Goal: Transaction & Acquisition: Purchase product/service

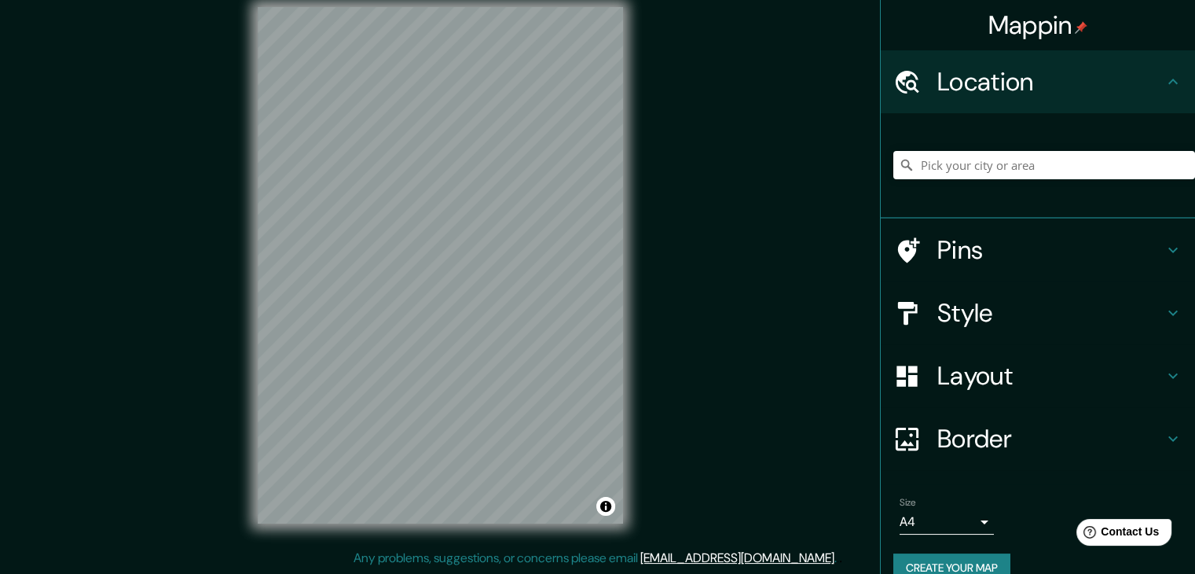
click at [961, 317] on h4 "Style" at bounding box center [1050, 312] width 226 height 31
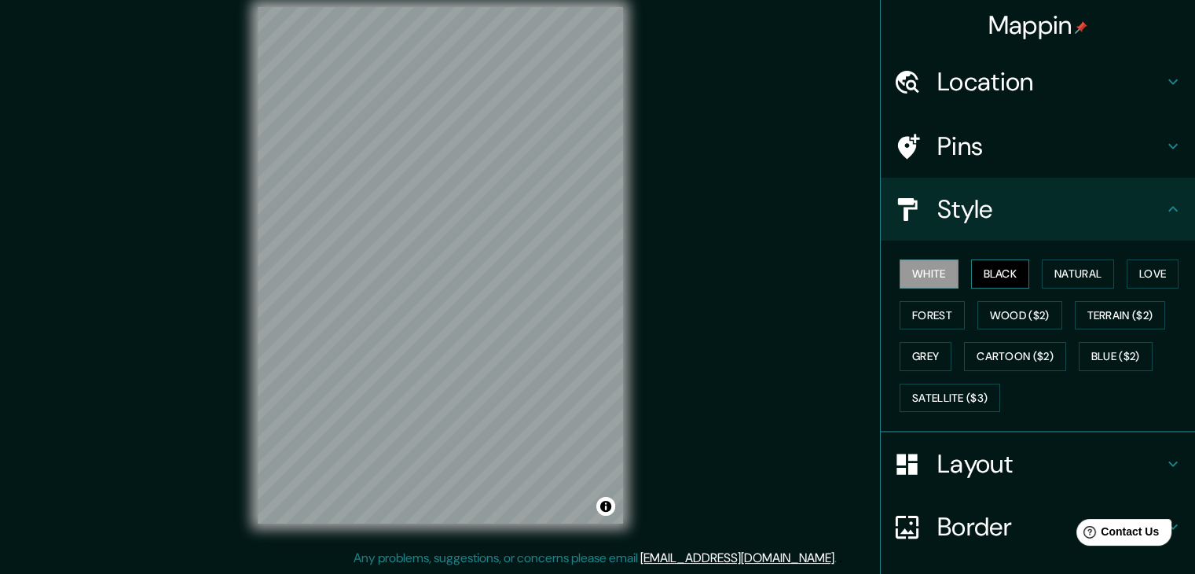
click at [972, 268] on button "Black" at bounding box center [1000, 273] width 59 height 29
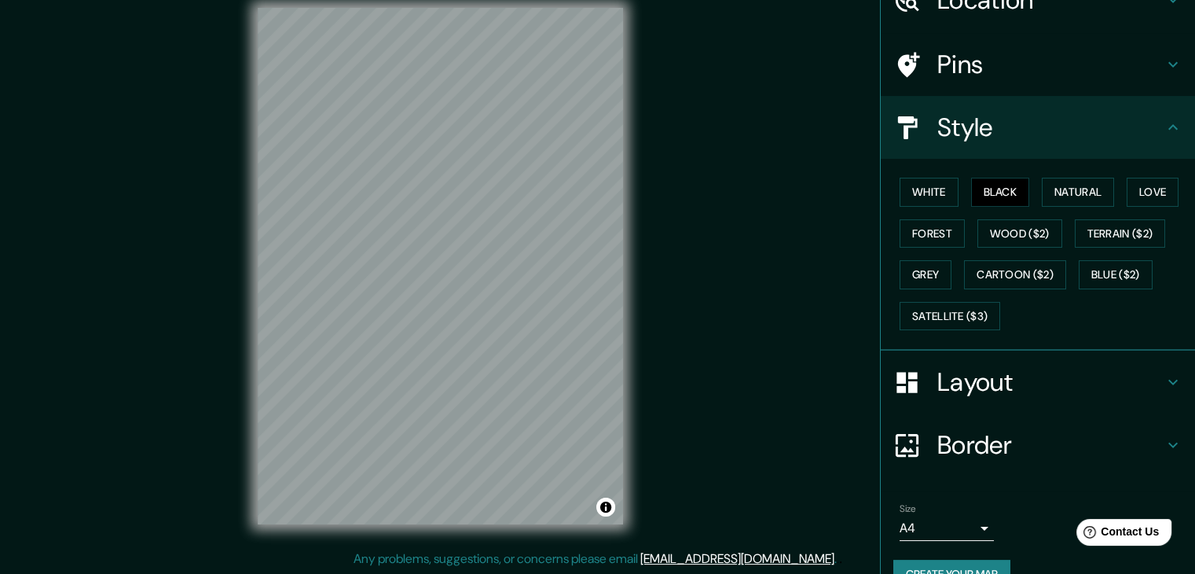
scroll to position [113, 0]
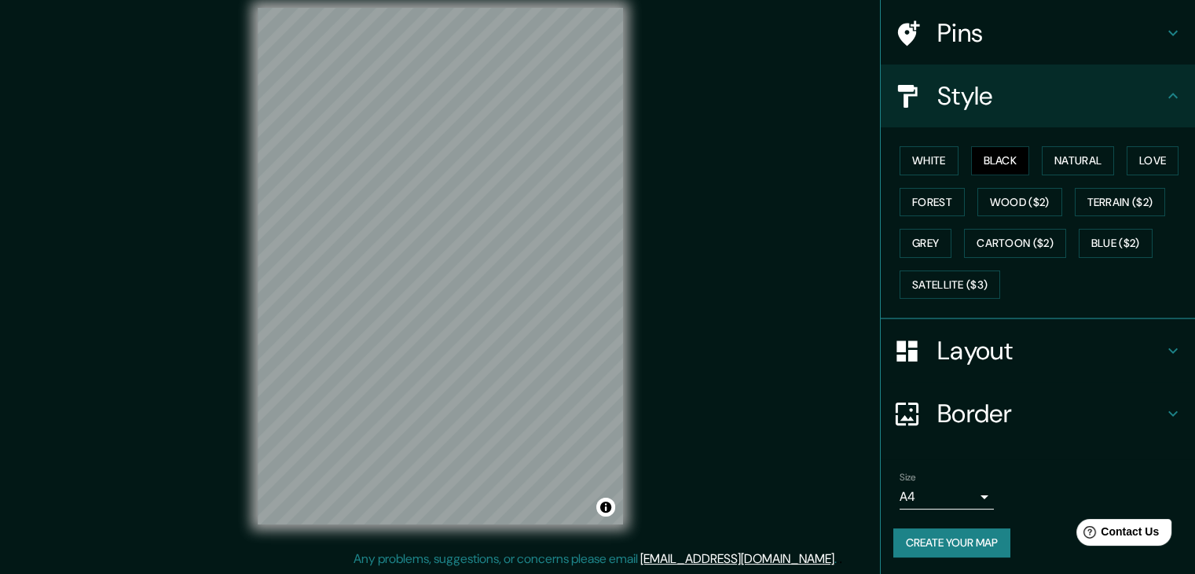
click at [936, 541] on button "Create your map" at bounding box center [951, 542] width 117 height 29
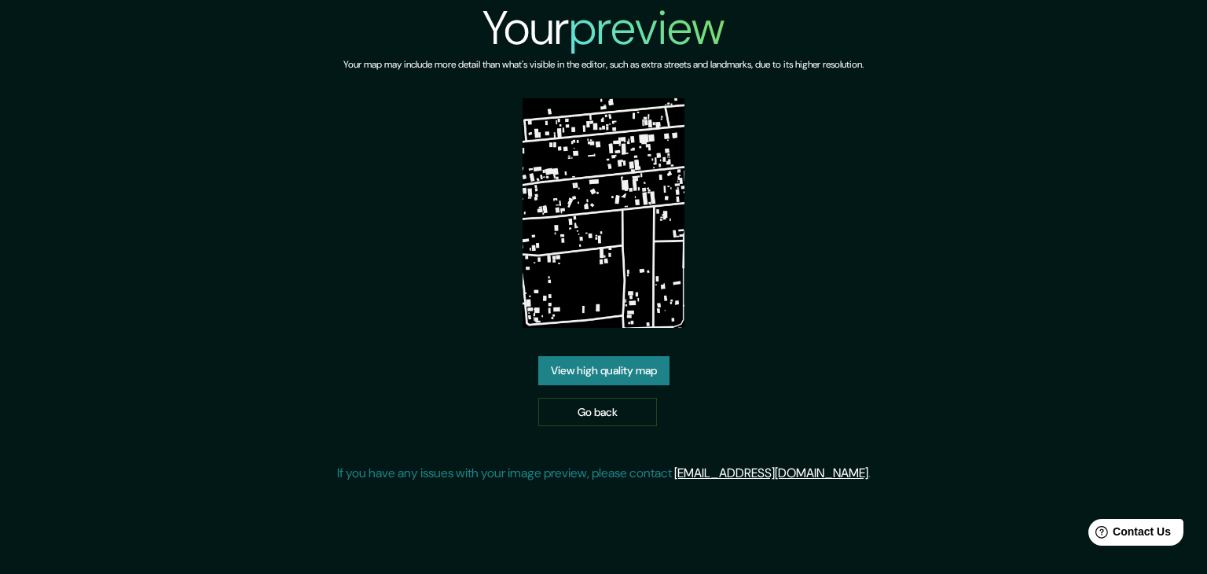
click at [607, 368] on link "View high quality map" at bounding box center [603, 370] width 131 height 29
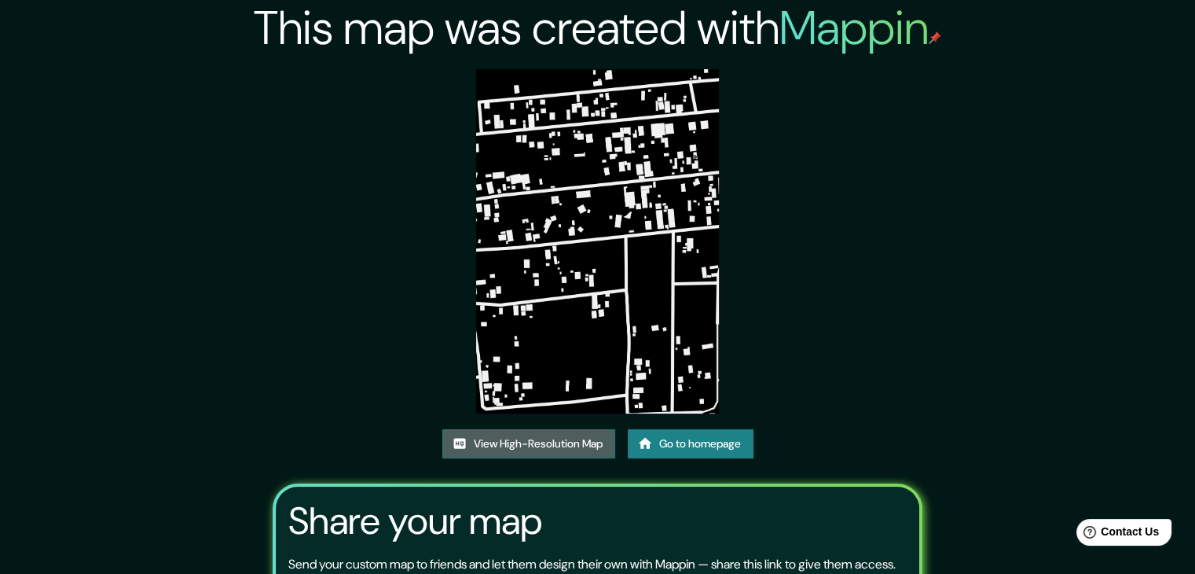
click at [555, 436] on link "View High-Resolution Map" at bounding box center [528, 443] width 173 height 29
